Goal: Information Seeking & Learning: Understand process/instructions

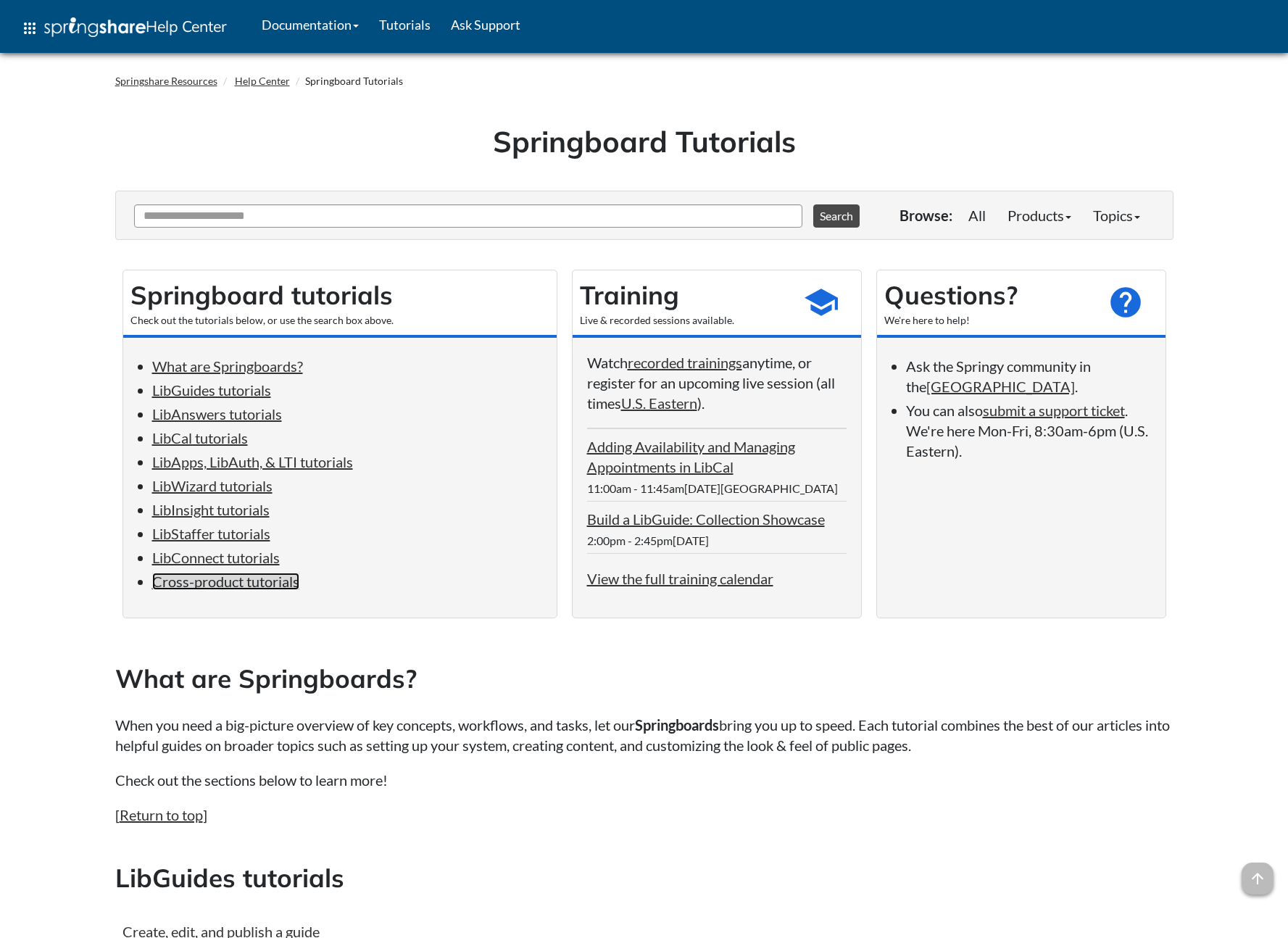
click at [227, 575] on link "Cross-product tutorials" at bounding box center [225, 581] width 147 height 18
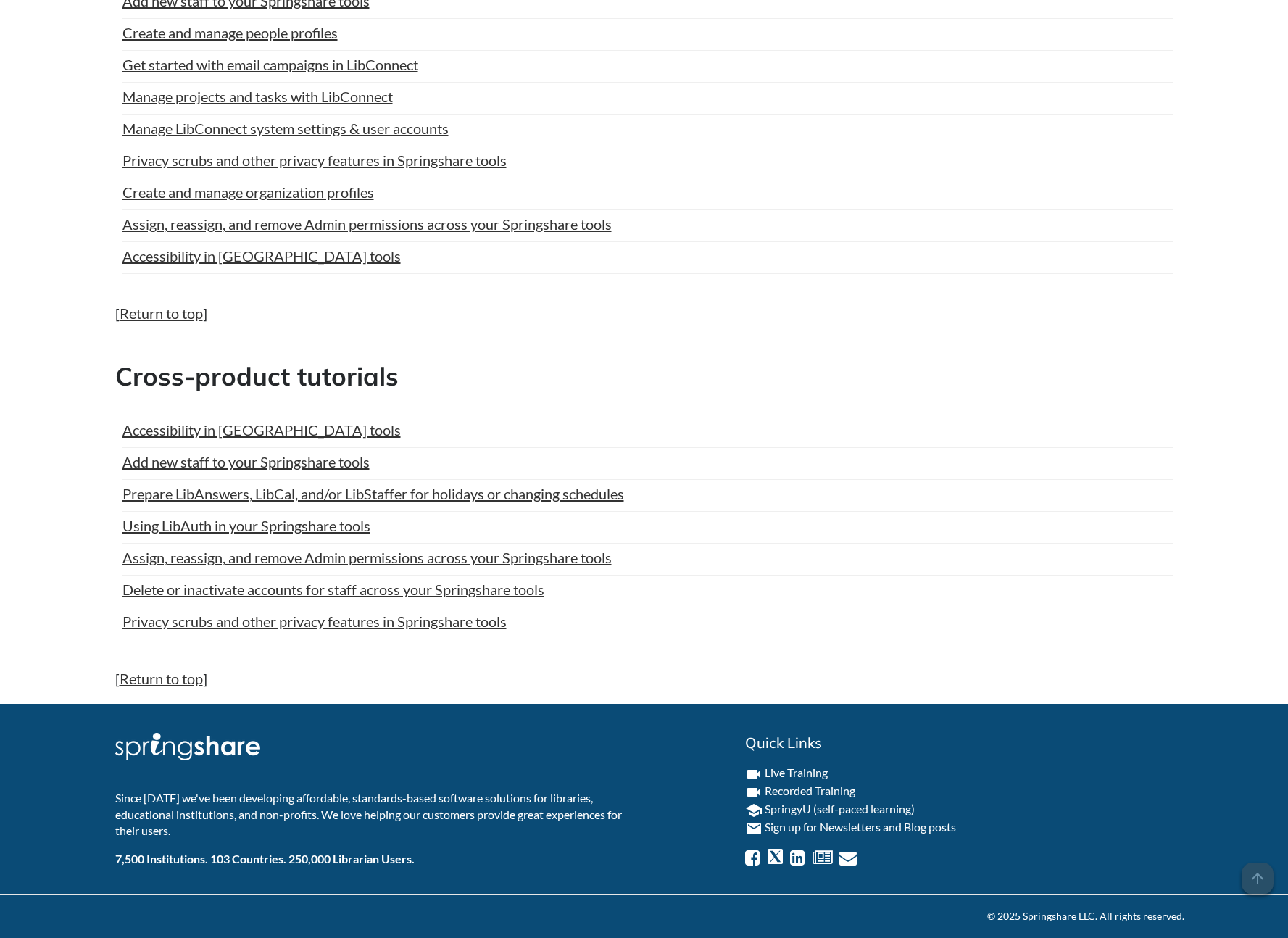
click at [727, 669] on p "[ Return to top ]" at bounding box center [644, 678] width 1057 height 20
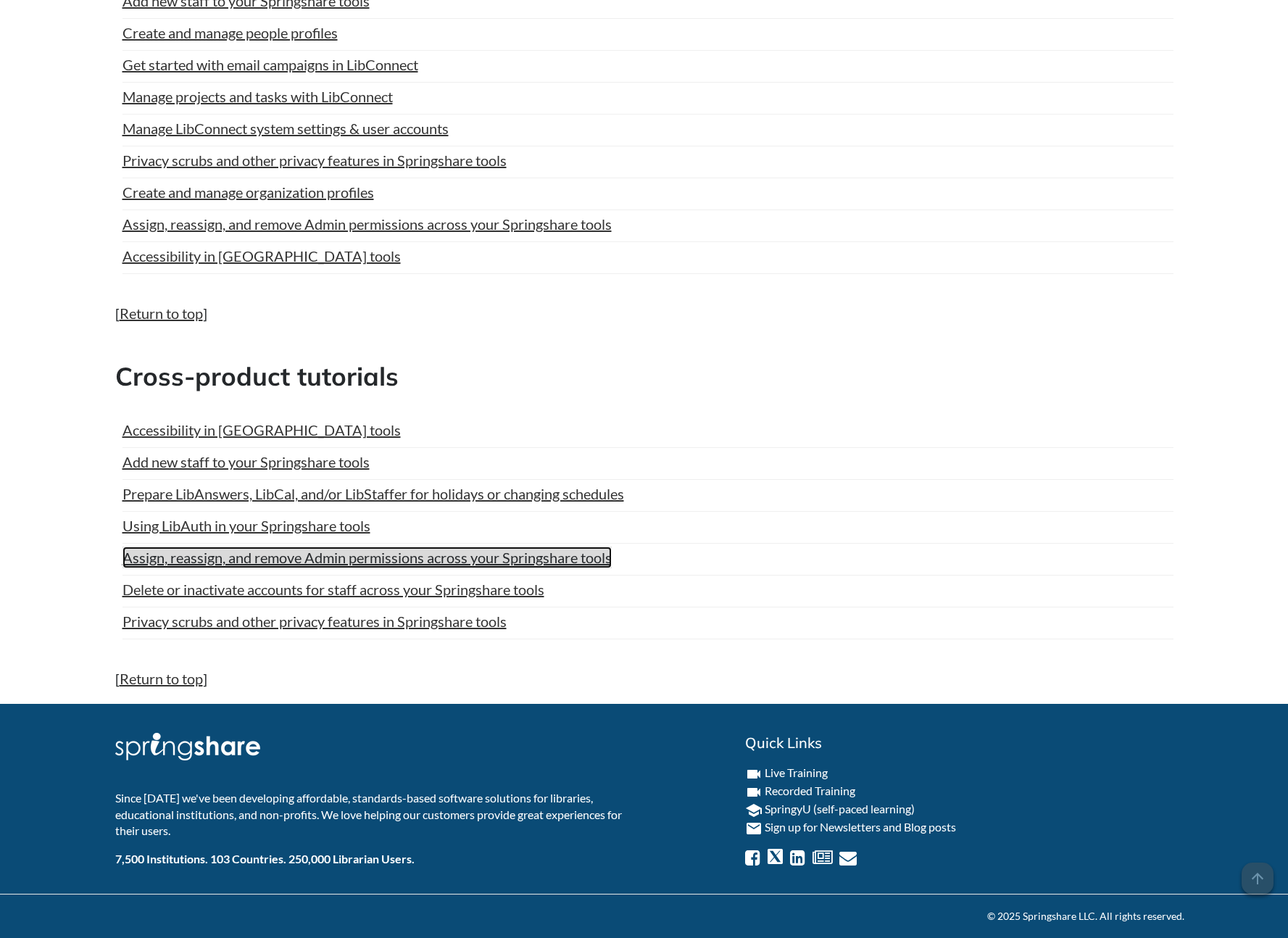
click at [504, 558] on link "Assign, reassign, and remove Admin permissions across your Springshare tools" at bounding box center [367, 557] width 489 height 21
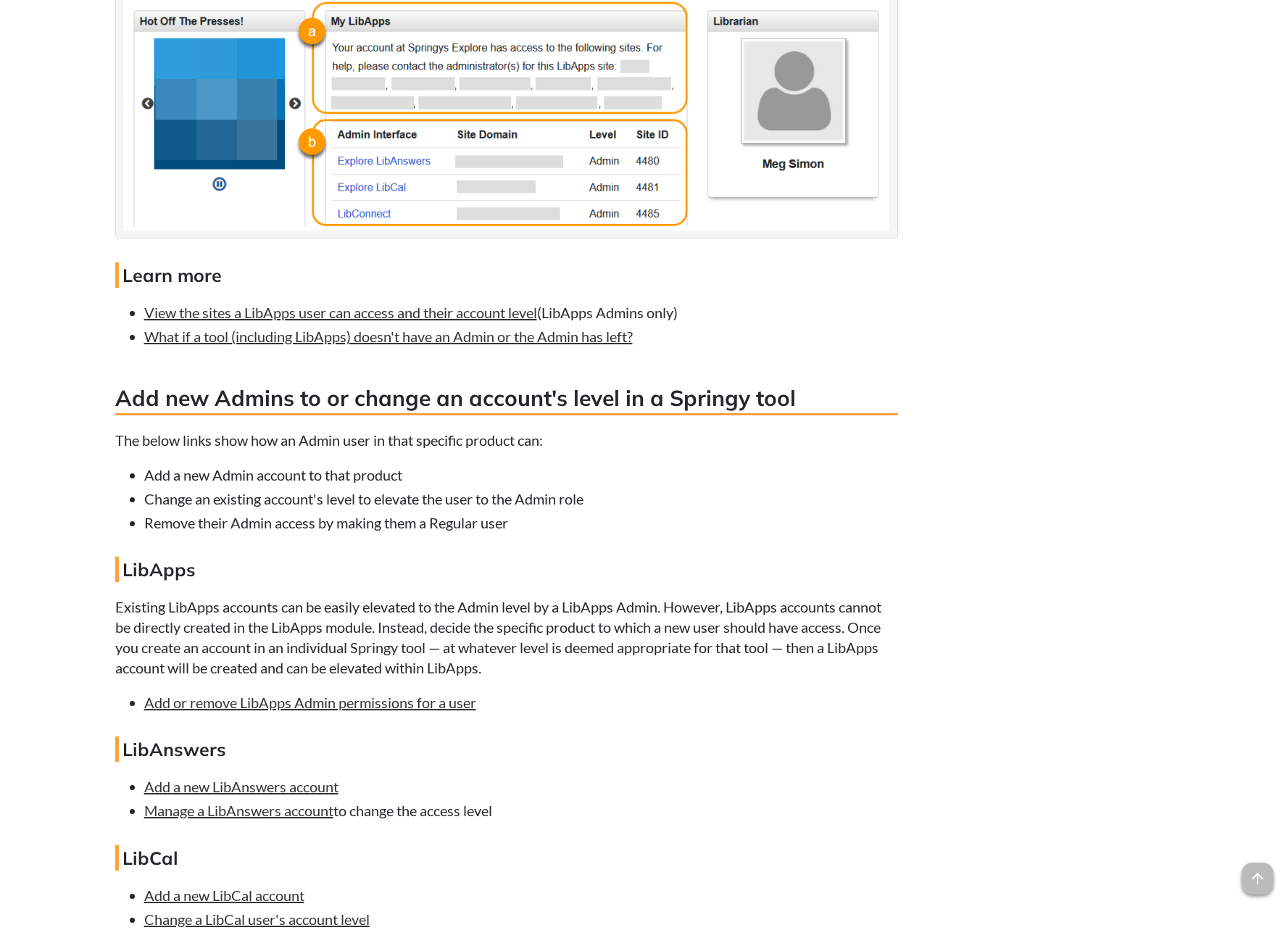
scroll to position [1764, 0]
